Goal: Transaction & Acquisition: Book appointment/travel/reservation

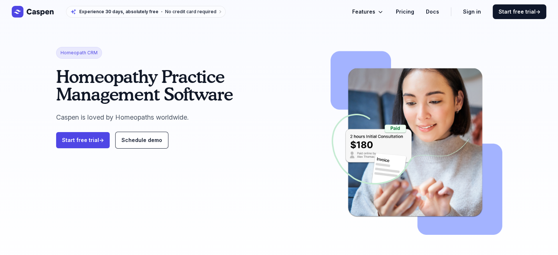
click at [408, 12] on link "Pricing" at bounding box center [405, 11] width 18 height 9
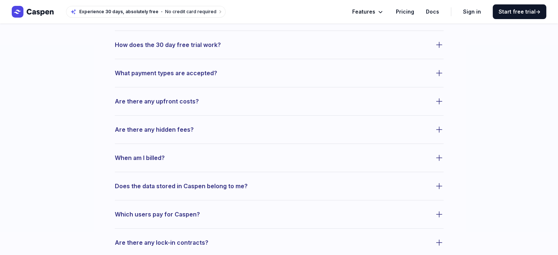
scroll to position [330, 0]
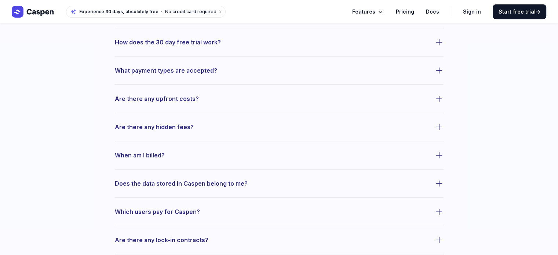
click at [437, 42] on icon "button" at bounding box center [438, 42] width 5 height 5
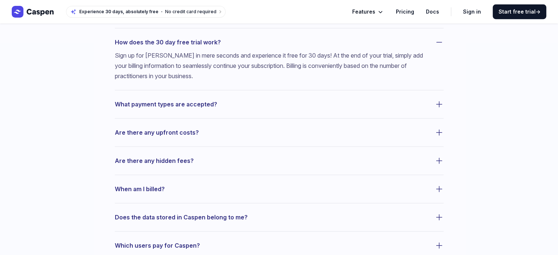
click at [436, 107] on icon "button" at bounding box center [438, 104] width 9 height 9
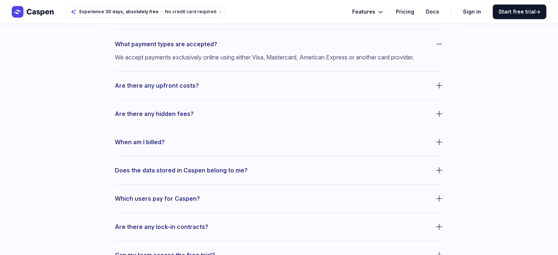
scroll to position [403, 0]
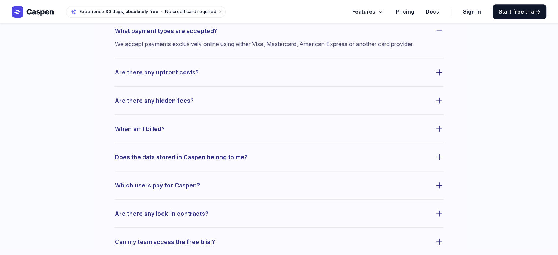
click at [440, 77] on icon "button" at bounding box center [438, 72] width 9 height 9
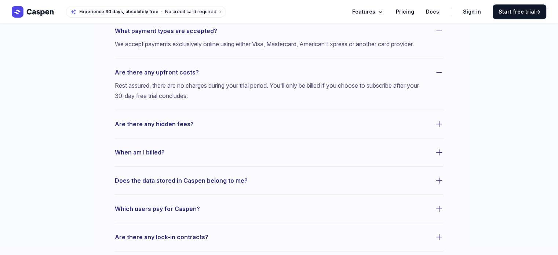
click at [428, 129] on button "Are there any hidden fees?" at bounding box center [279, 124] width 329 height 10
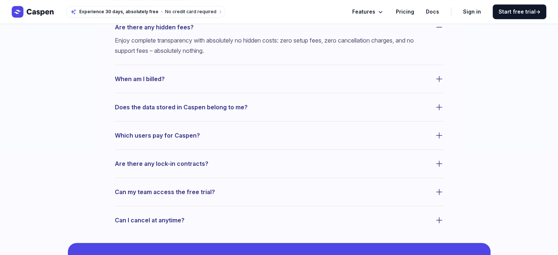
scroll to position [513, 0]
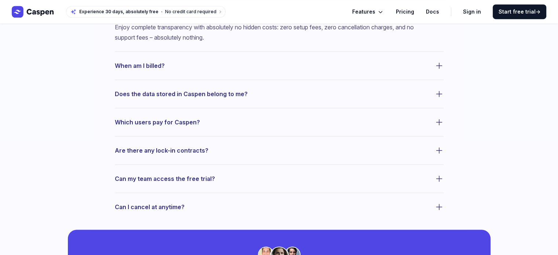
click at [430, 99] on button "Does the data stored in Caspen belong to me?" at bounding box center [279, 94] width 329 height 10
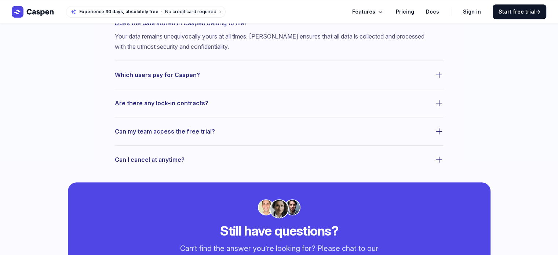
scroll to position [587, 0]
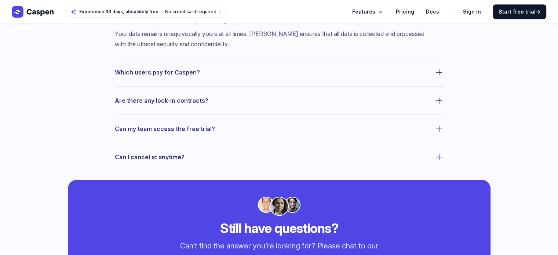
click at [438, 77] on icon "button" at bounding box center [438, 72] width 9 height 9
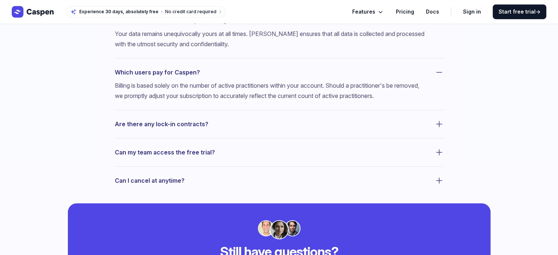
click at [430, 129] on button "Are there any lock-in contracts?" at bounding box center [279, 124] width 329 height 10
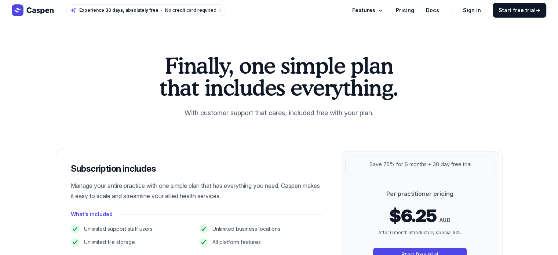
scroll to position [0, 0]
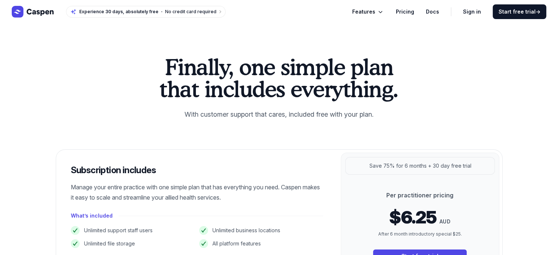
click at [375, 11] on span "Features" at bounding box center [363, 11] width 23 height 9
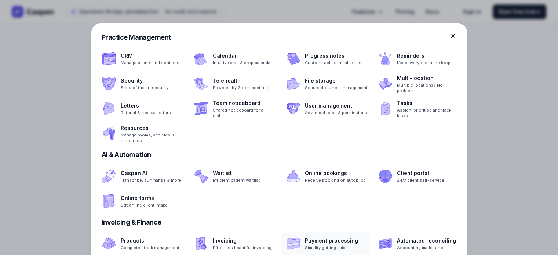
scroll to position [367, 0]
click at [326, 58] on span at bounding box center [325, 58] width 88 height 23
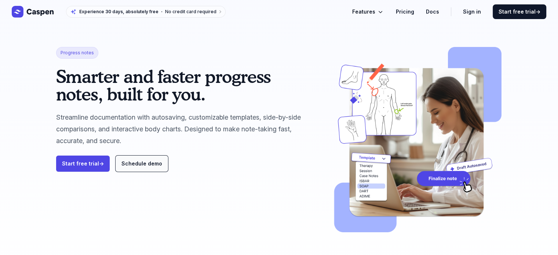
click at [143, 166] on span "Schedule demo" at bounding box center [141, 163] width 41 height 6
